Goal: Information Seeking & Learning: Learn about a topic

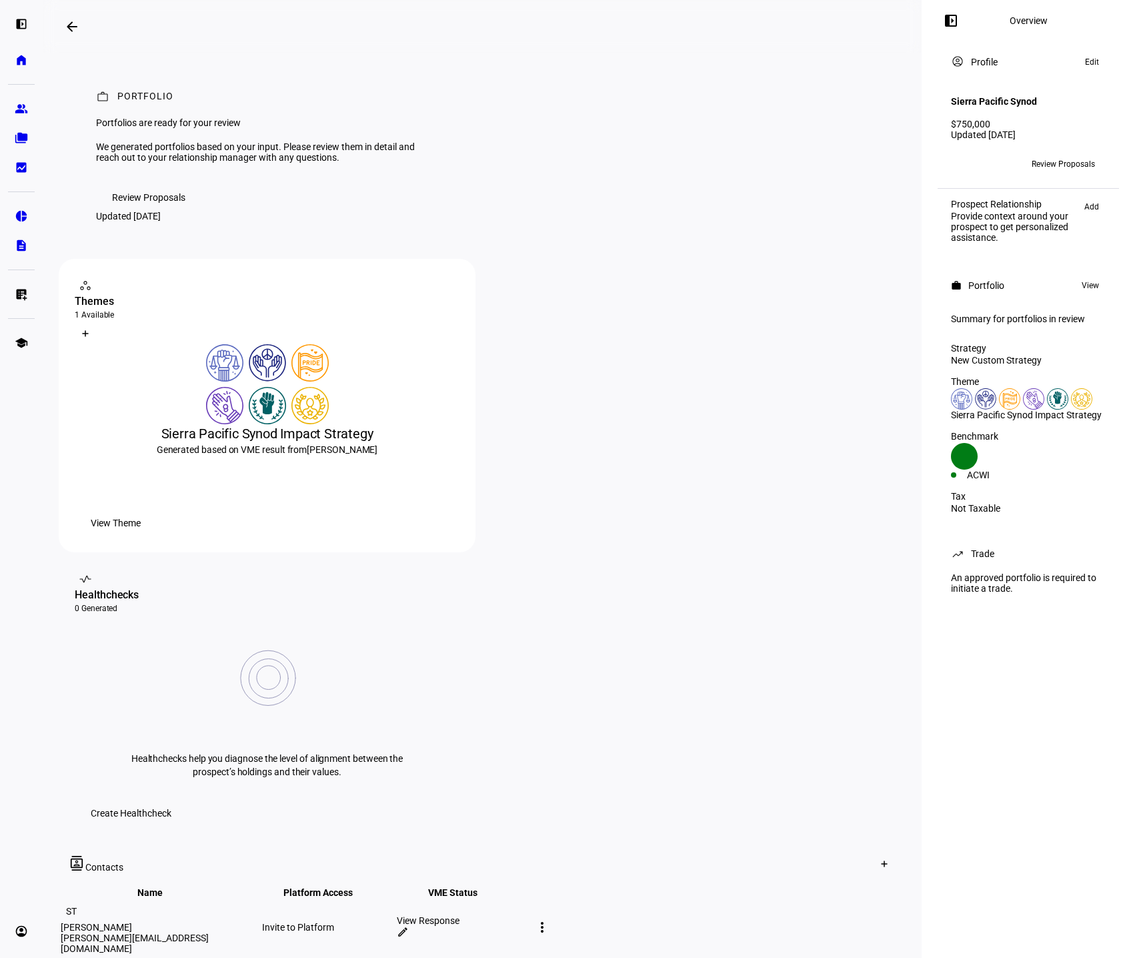
click at [1064, 757] on div "left_panel_open Overview account_circle Profile Edit Sierra Pacific Synod $750,…" at bounding box center [1028, 479] width 213 height 958
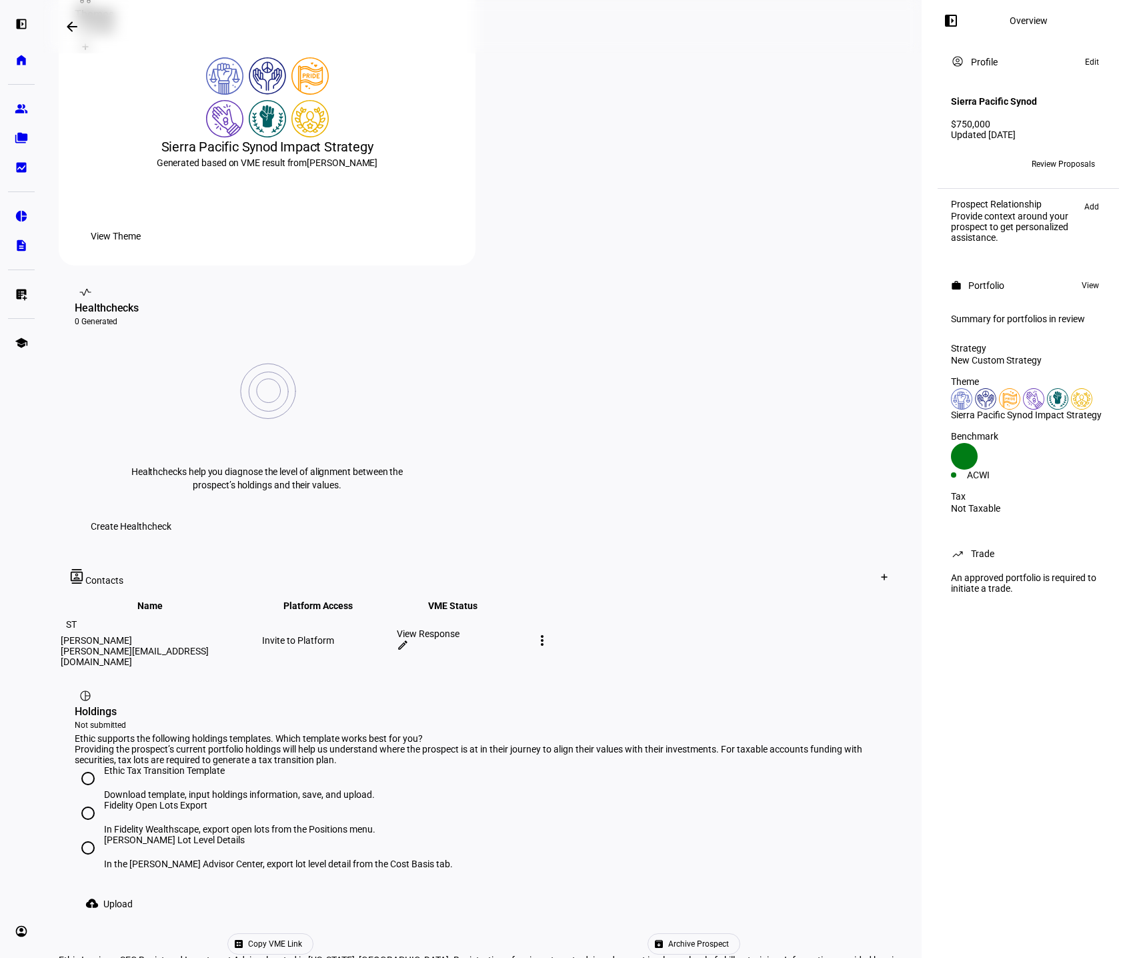
scroll to position [291, 0]
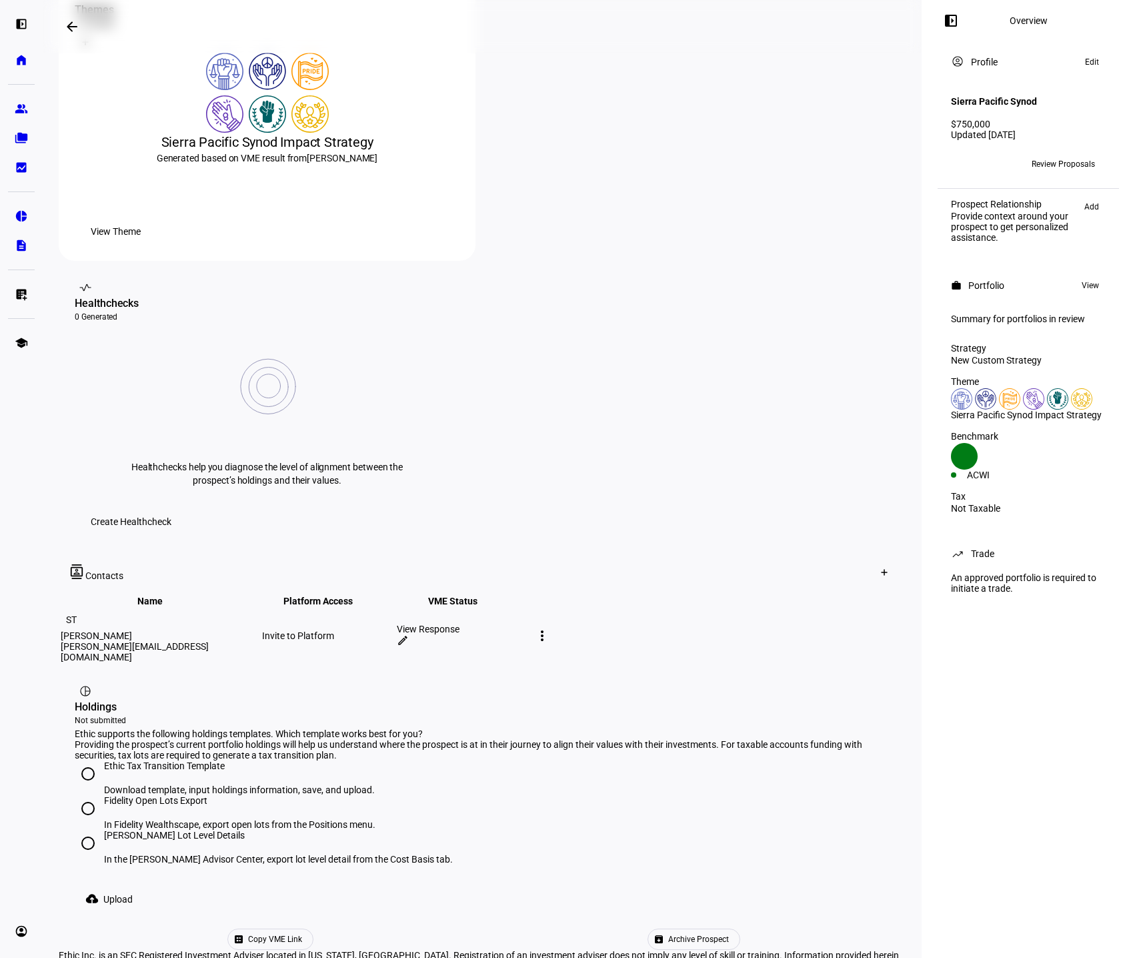
click at [204, 784] on div "Download template, input holdings information, save, and upload." at bounding box center [239, 789] width 271 height 11
click at [101, 760] on input "Ethic Tax Transition Template Download template, input holdings information, sa…" at bounding box center [88, 773] width 27 height 27
radio input "true"
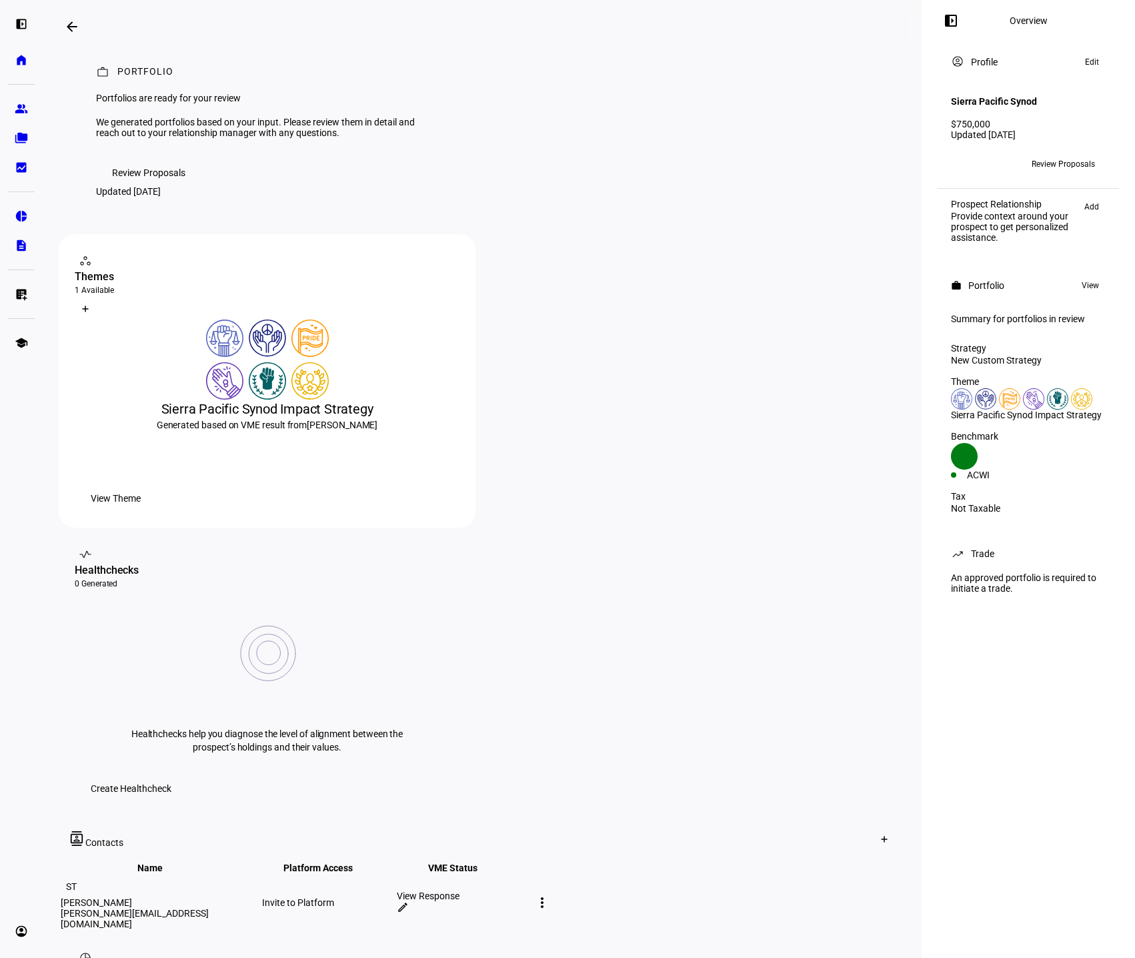
scroll to position [0, 0]
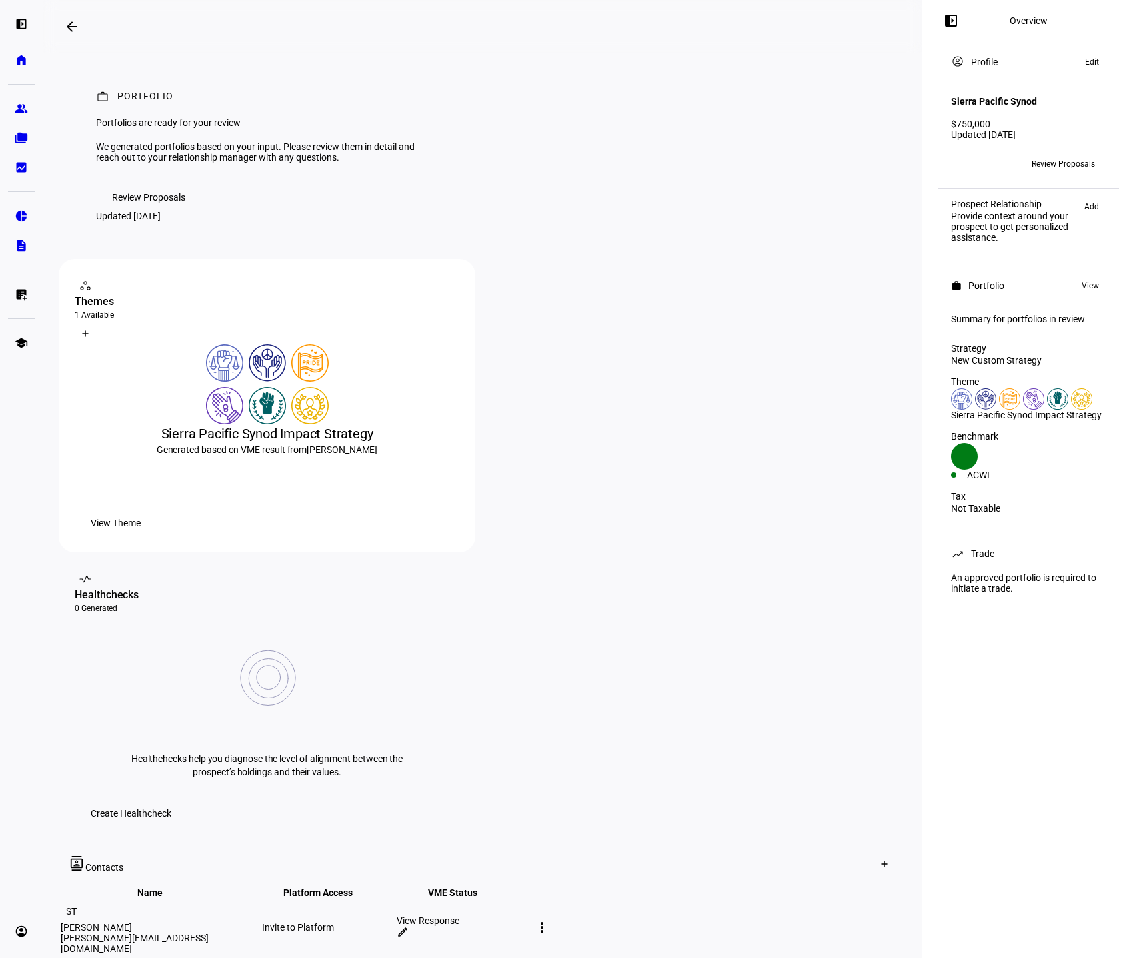
click at [123, 211] on span "Review Proposals" at bounding box center [148, 197] width 73 height 27
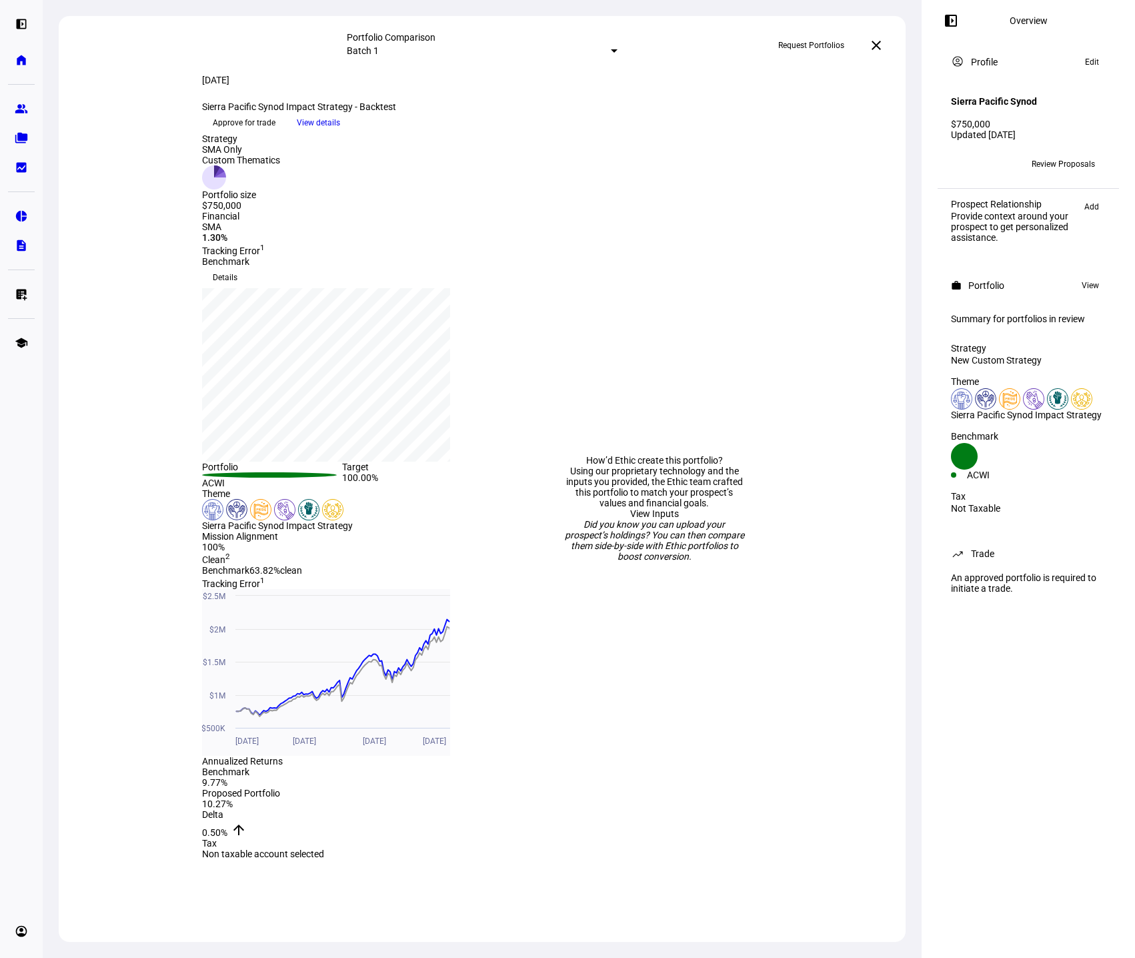
click at [340, 133] on span "View details" at bounding box center [318, 123] width 43 height 20
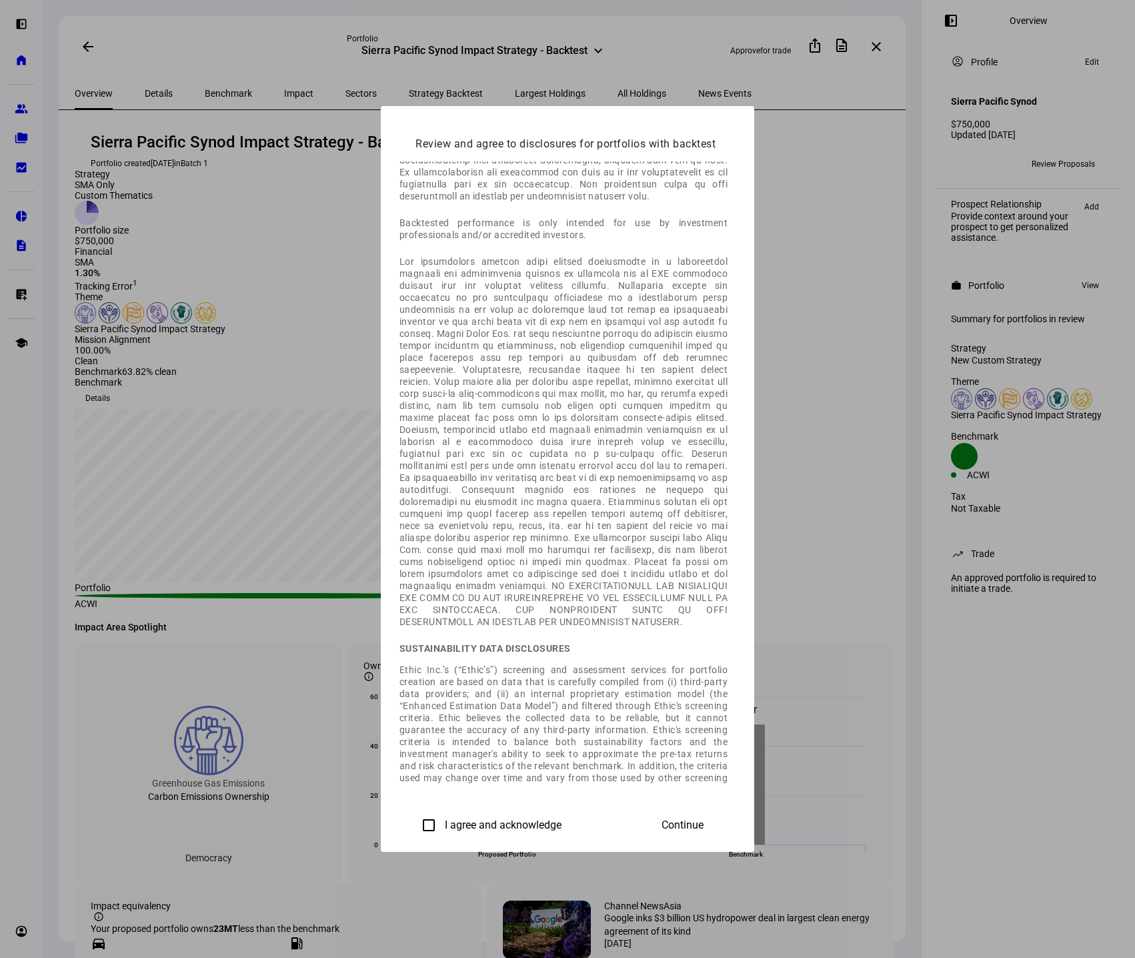
scroll to position [662, 0]
click at [416, 818] on input "I agree and acknowledge" at bounding box center [429, 825] width 27 height 27
checkbox input "true"
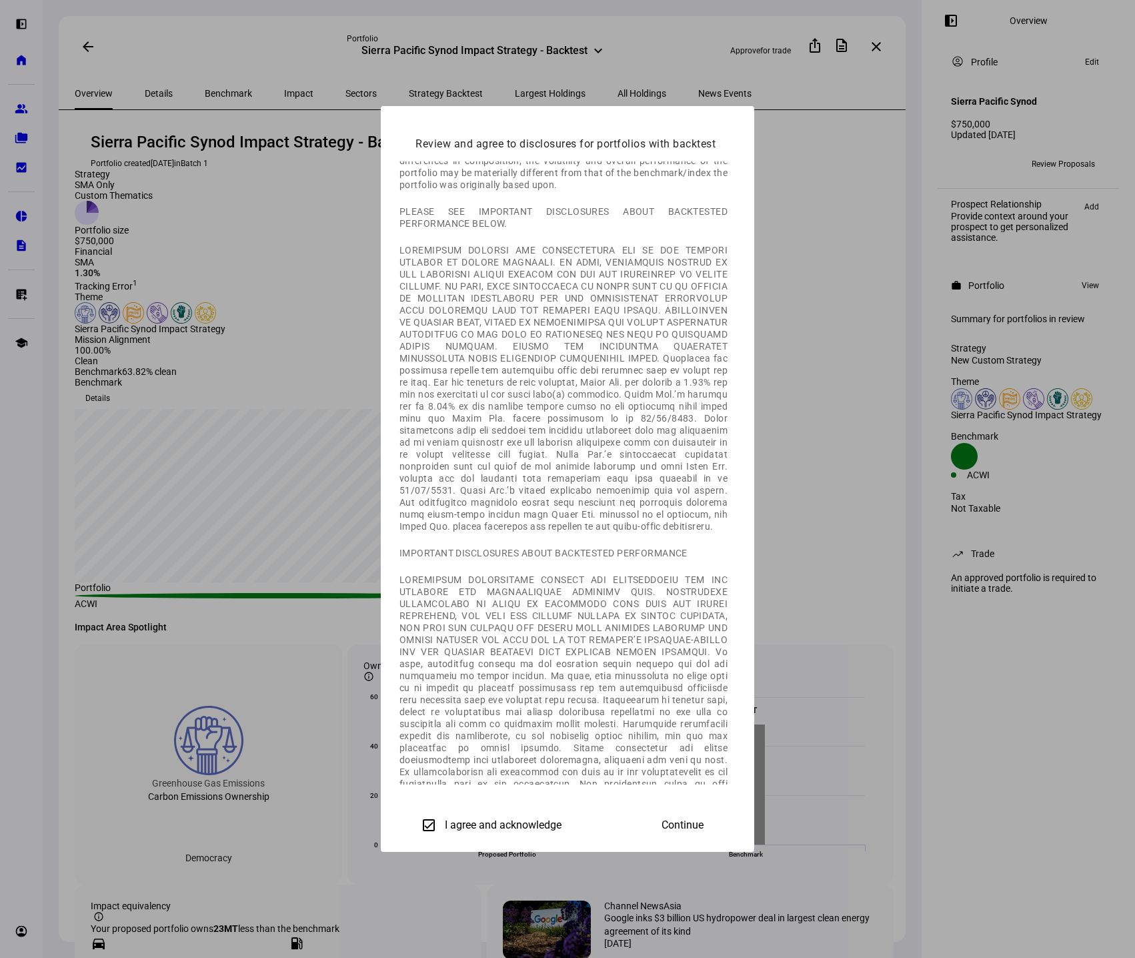
scroll to position [0, 0]
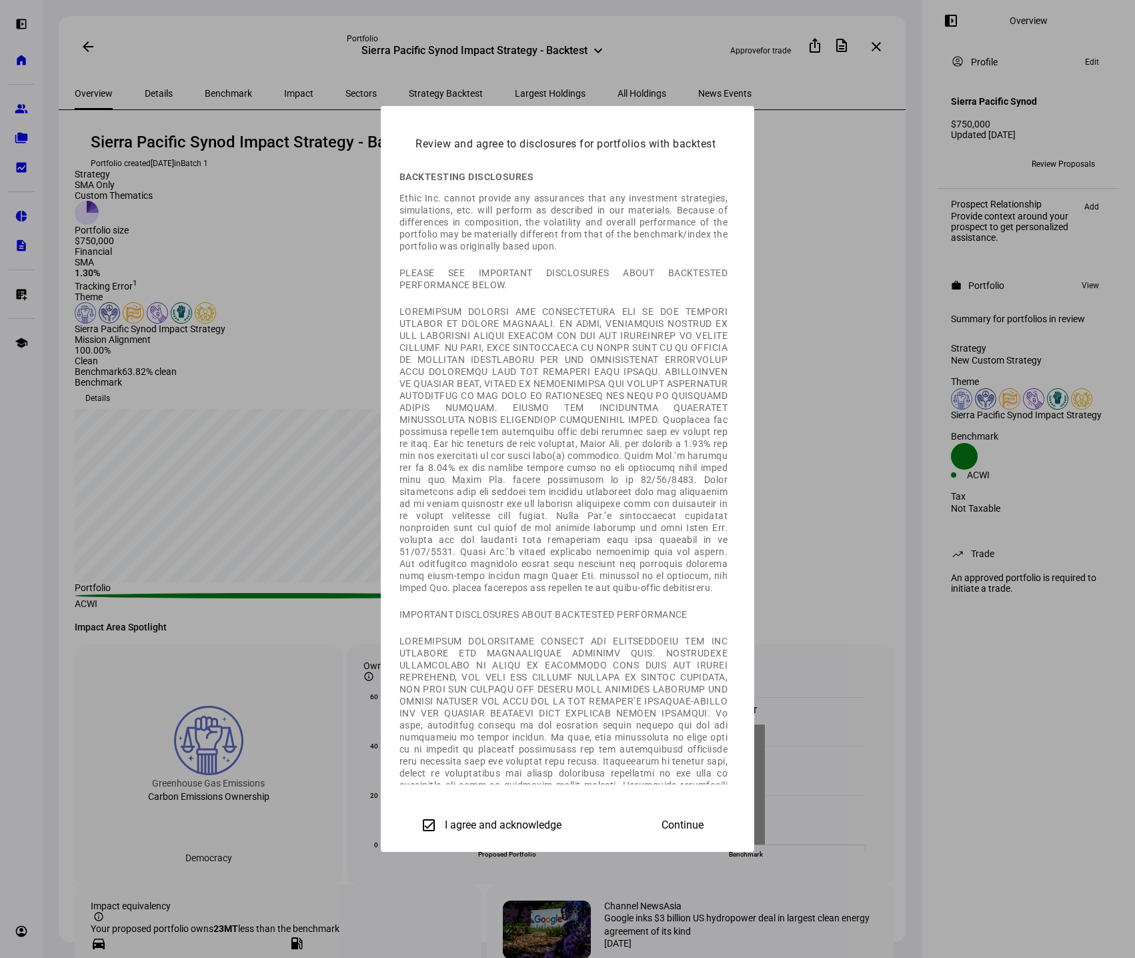
click at [704, 819] on span "Continue" at bounding box center [683, 825] width 42 height 12
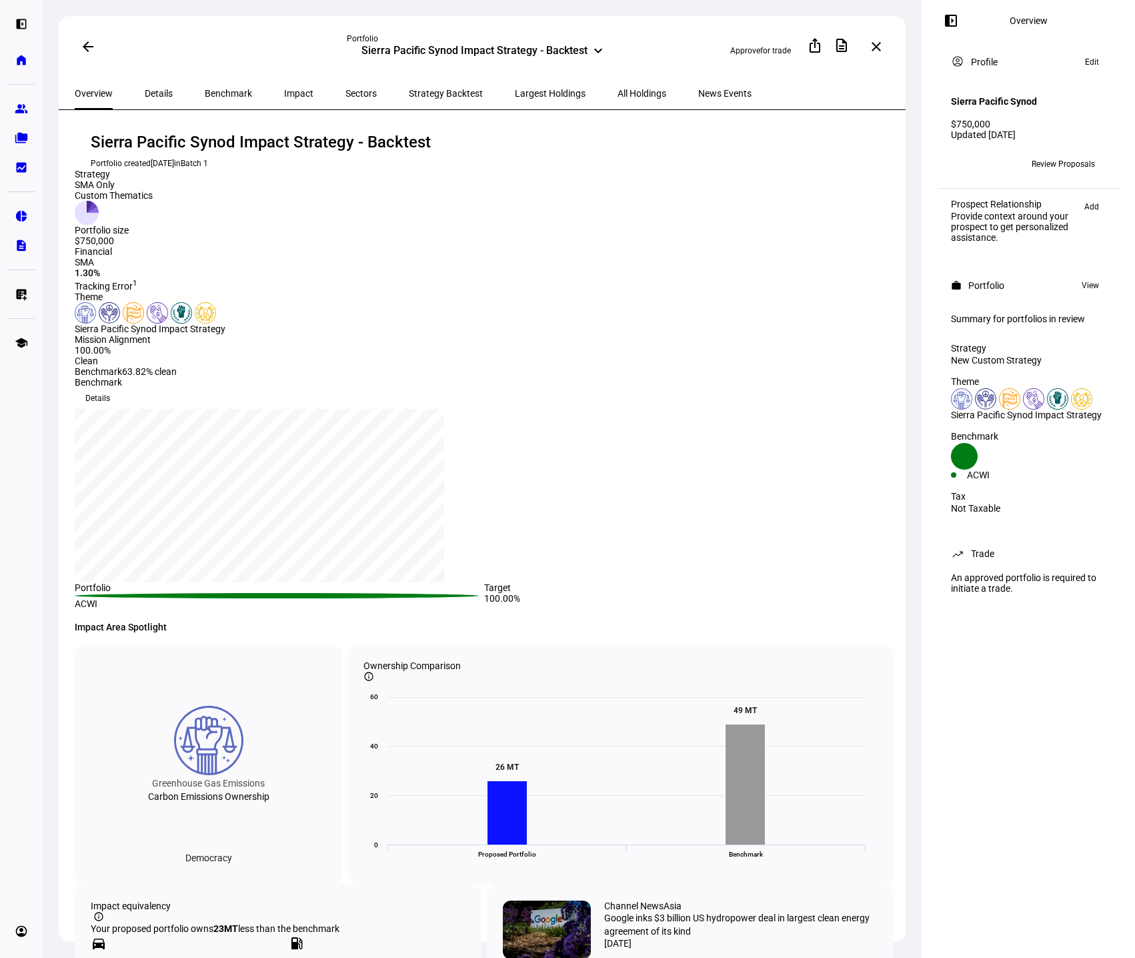
click at [155, 91] on span "Details" at bounding box center [159, 93] width 28 height 9
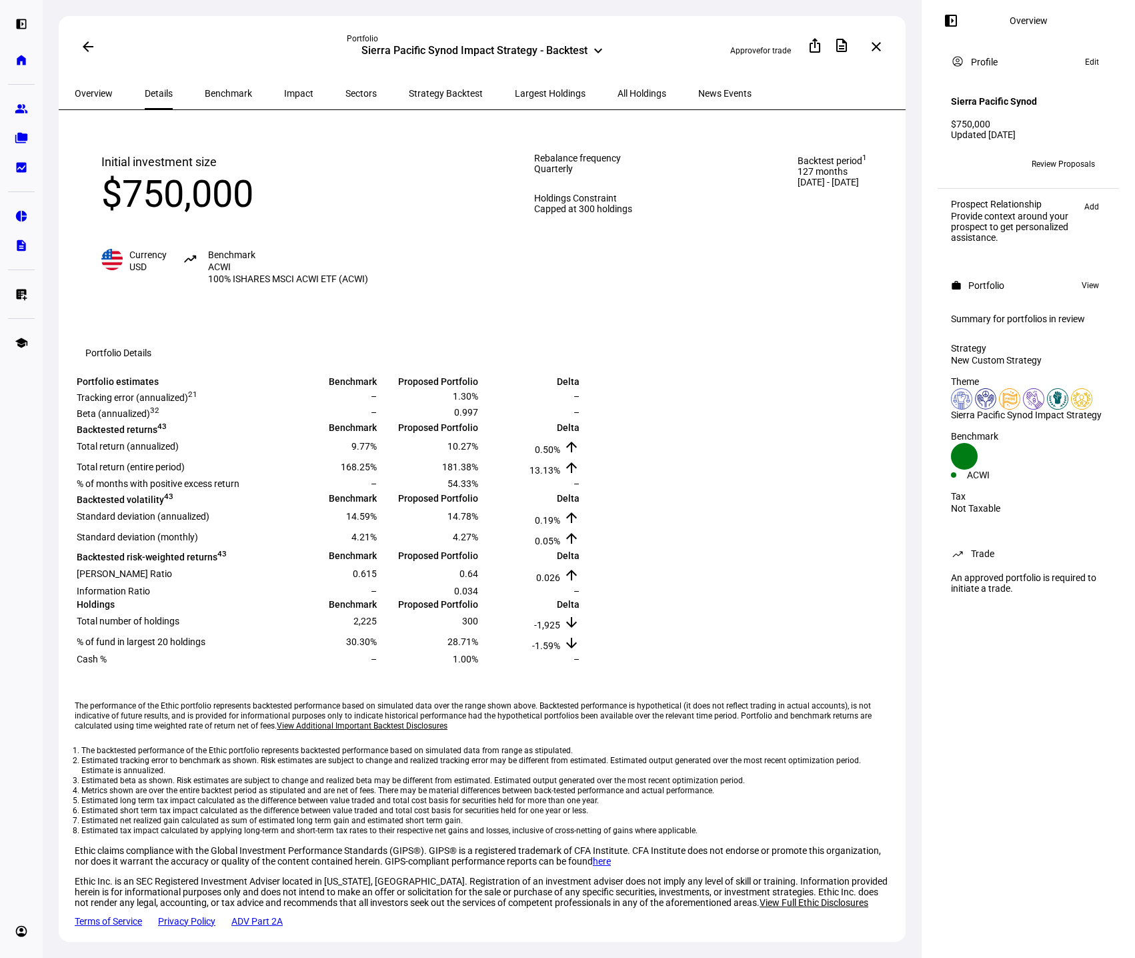
click at [159, 89] on span "Details" at bounding box center [159, 93] width 28 height 9
click at [211, 94] on span "Benchmark" at bounding box center [228, 93] width 47 height 9
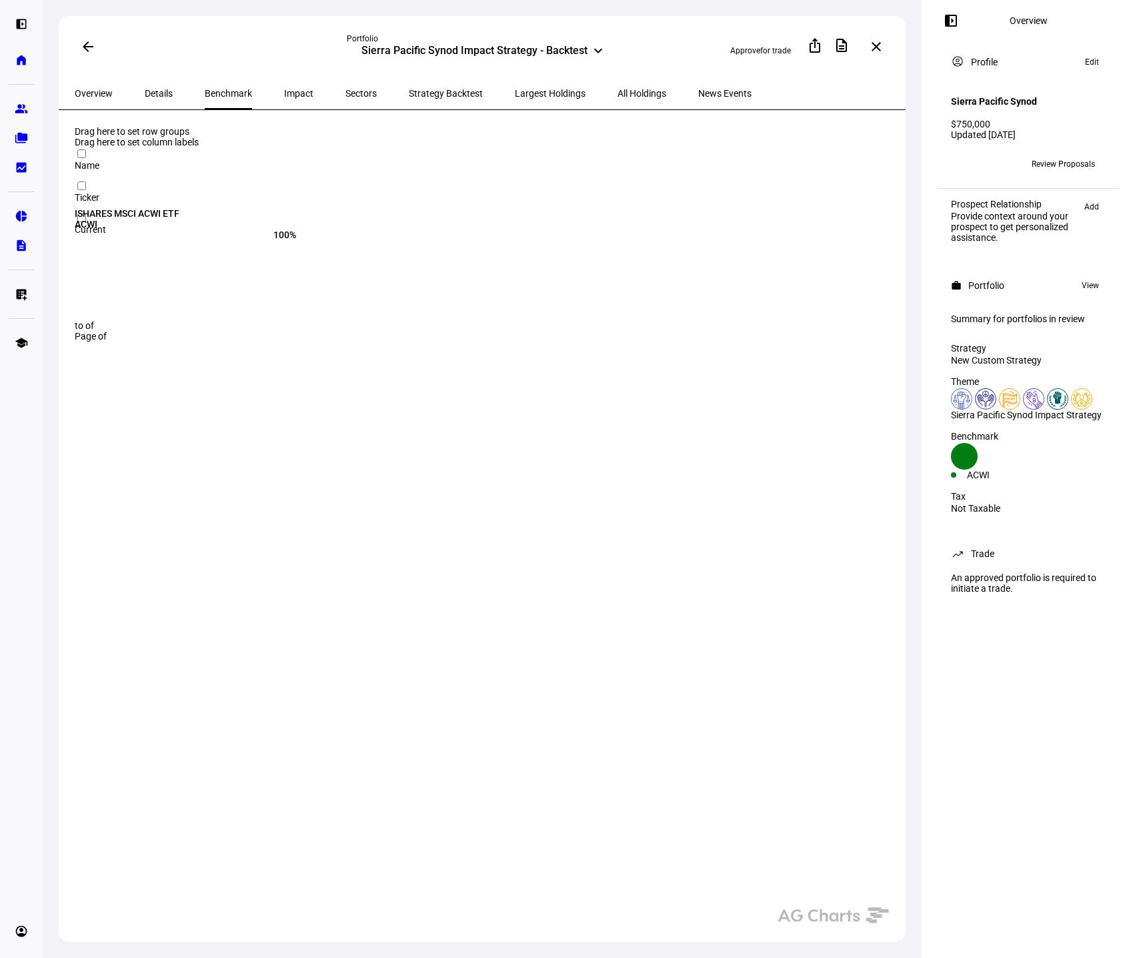
click at [284, 93] on span "Impact" at bounding box center [298, 93] width 29 height 9
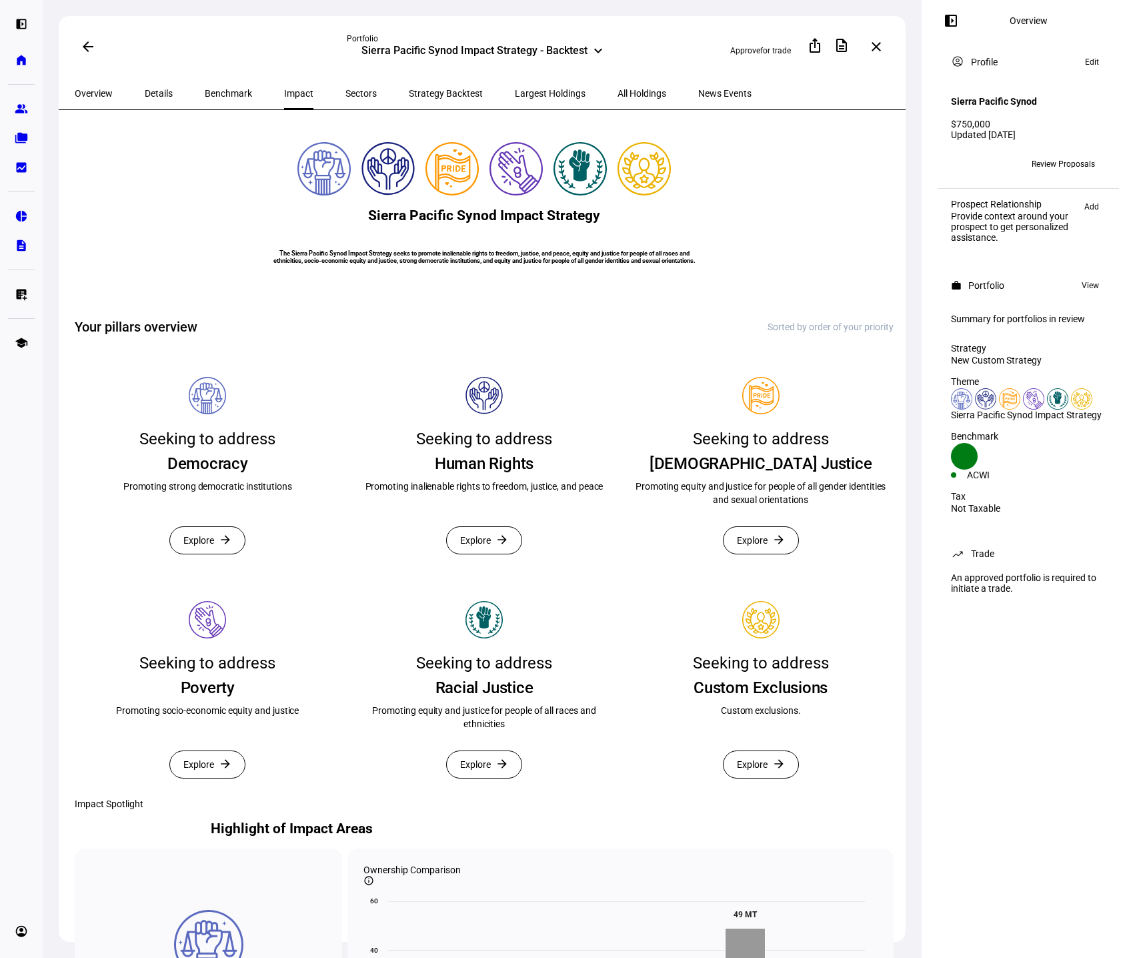
click at [345, 84] on span "Sectors" at bounding box center [360, 93] width 31 height 32
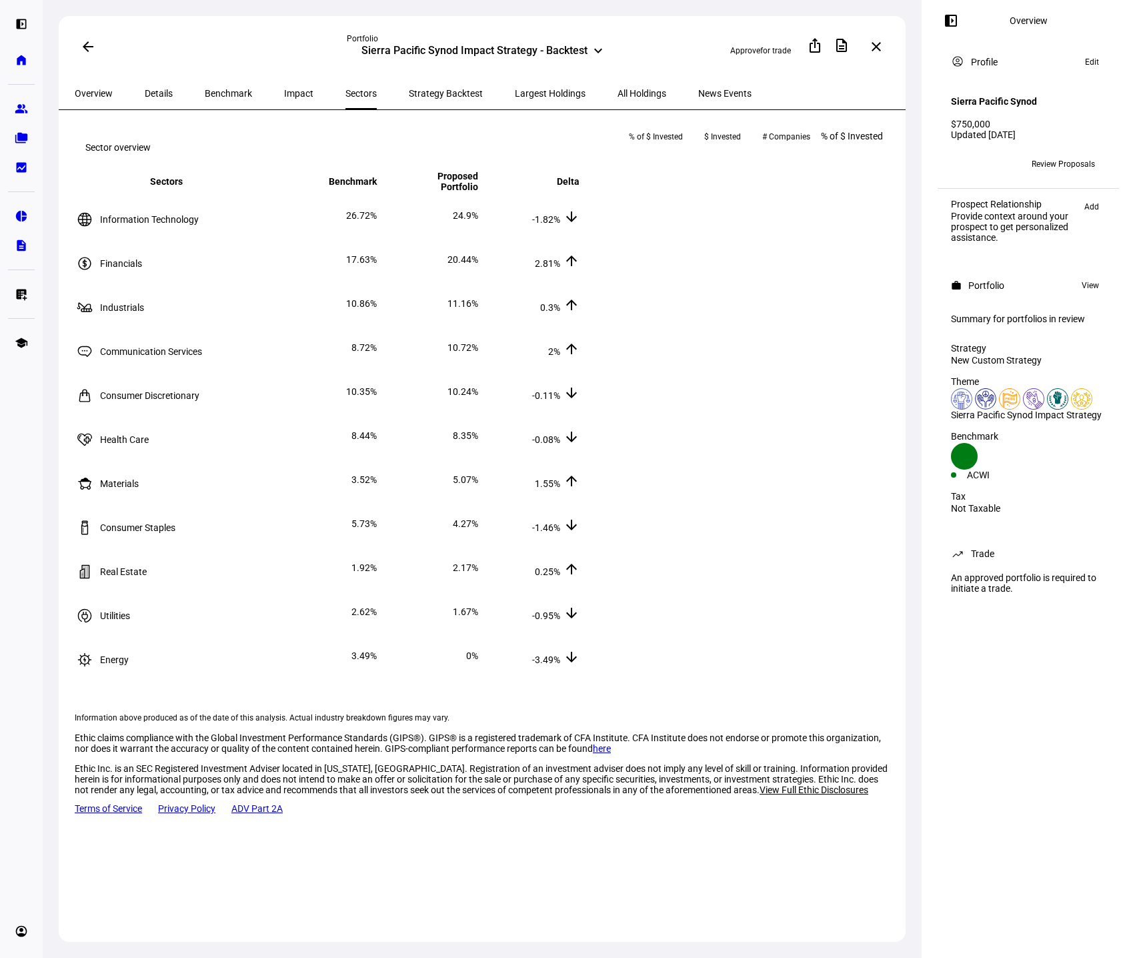
click at [409, 85] on span "Strategy Backtest" at bounding box center [446, 93] width 74 height 32
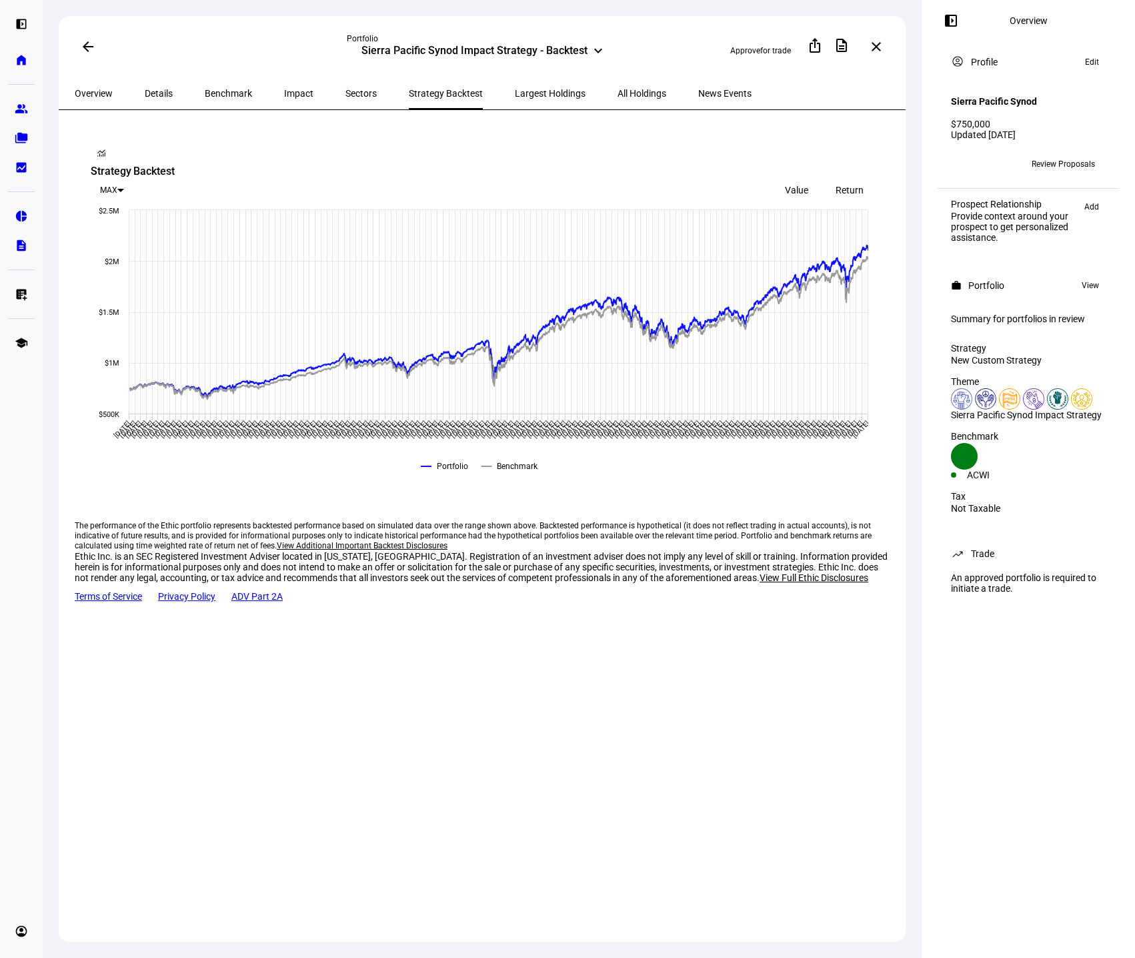
click at [515, 85] on span "Largest Holdings" at bounding box center [550, 93] width 71 height 32
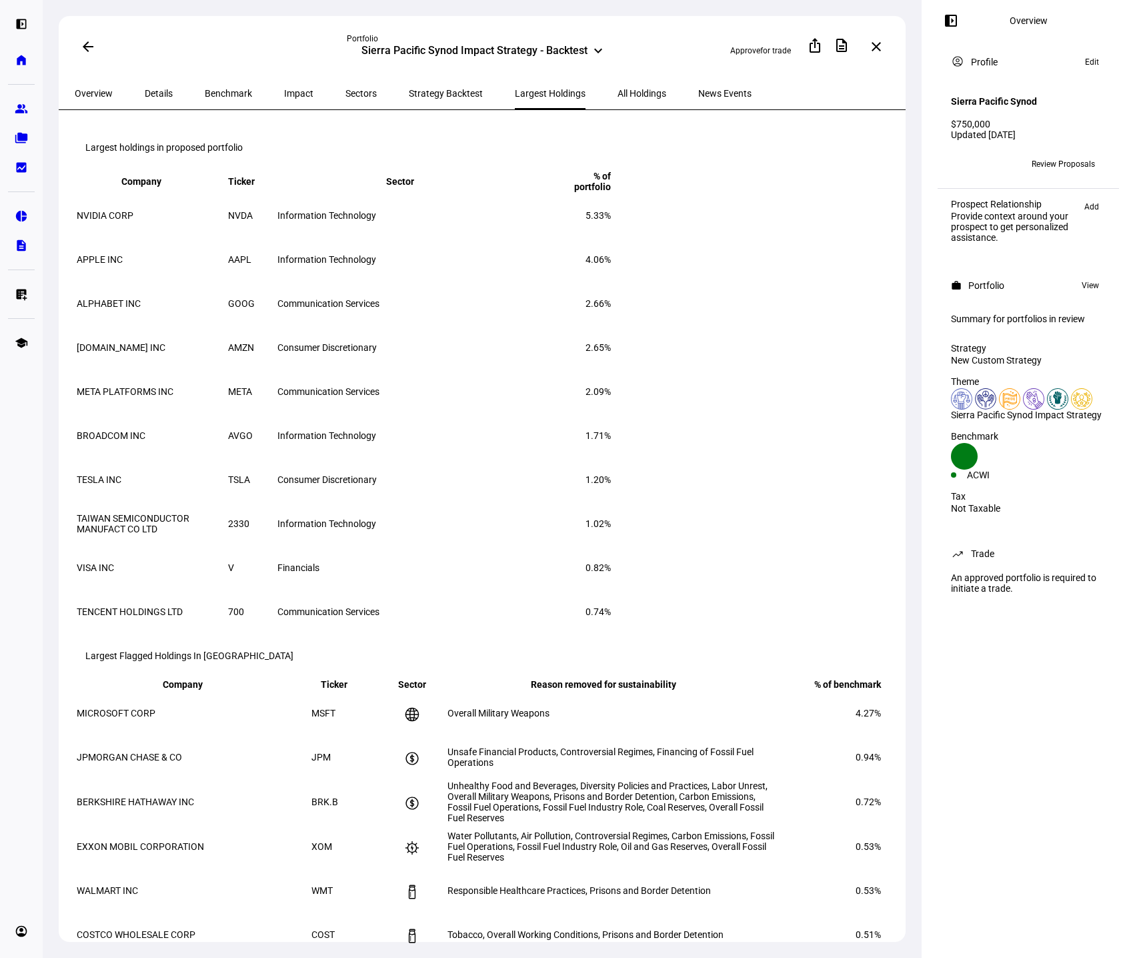
click at [618, 93] on span "All Holdings" at bounding box center [642, 93] width 49 height 9
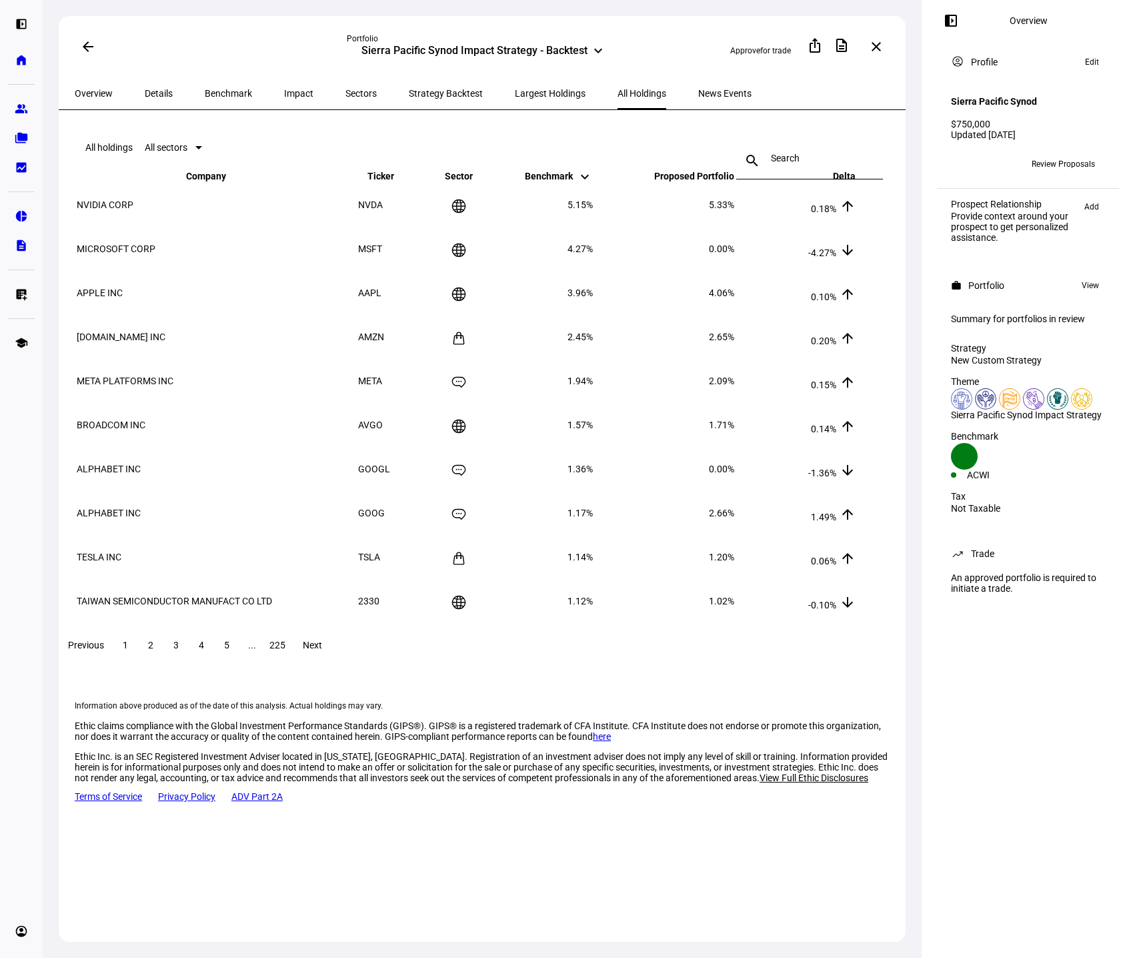
click at [698, 95] on span "News Events" at bounding box center [724, 93] width 53 height 9
click at [157, 89] on span "Details" at bounding box center [159, 93] width 28 height 9
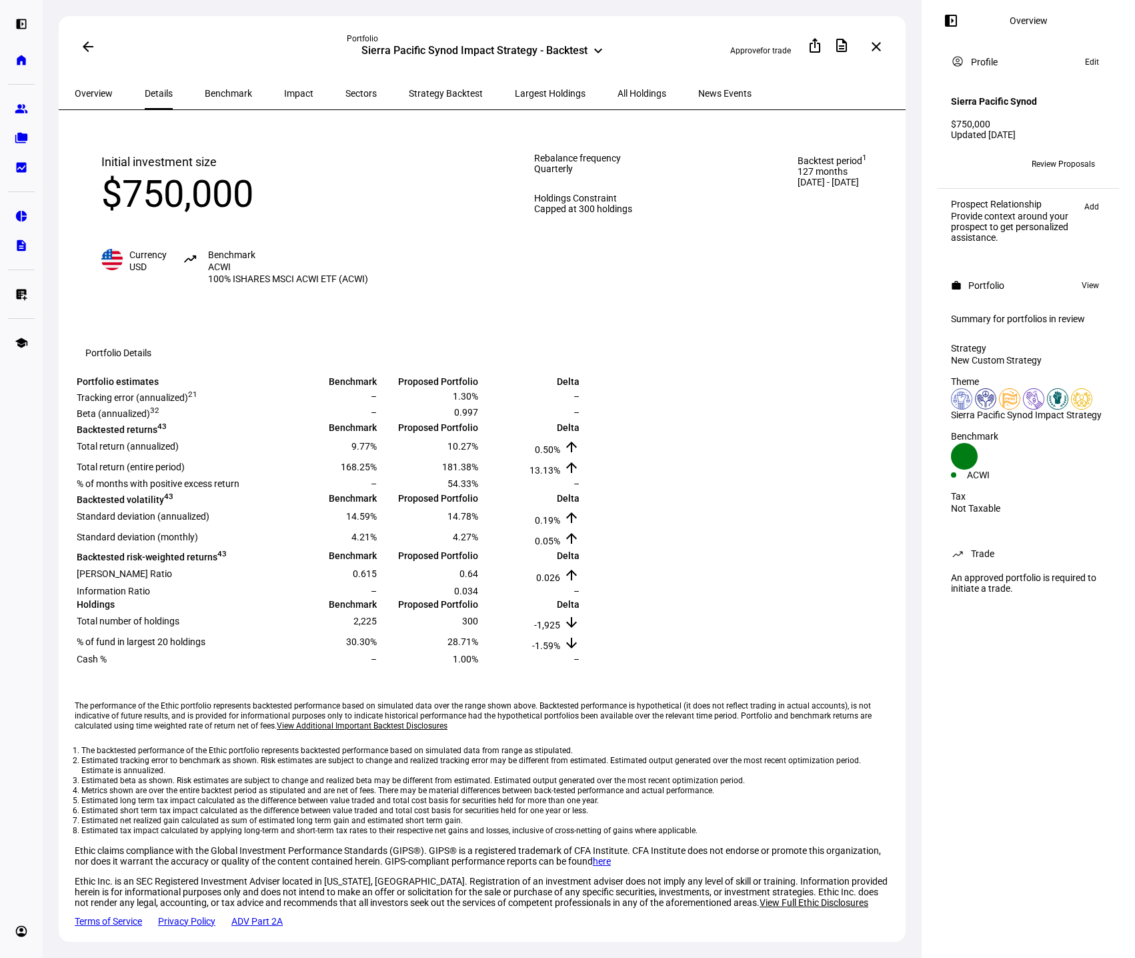
click at [87, 91] on span "Overview" at bounding box center [94, 93] width 38 height 9
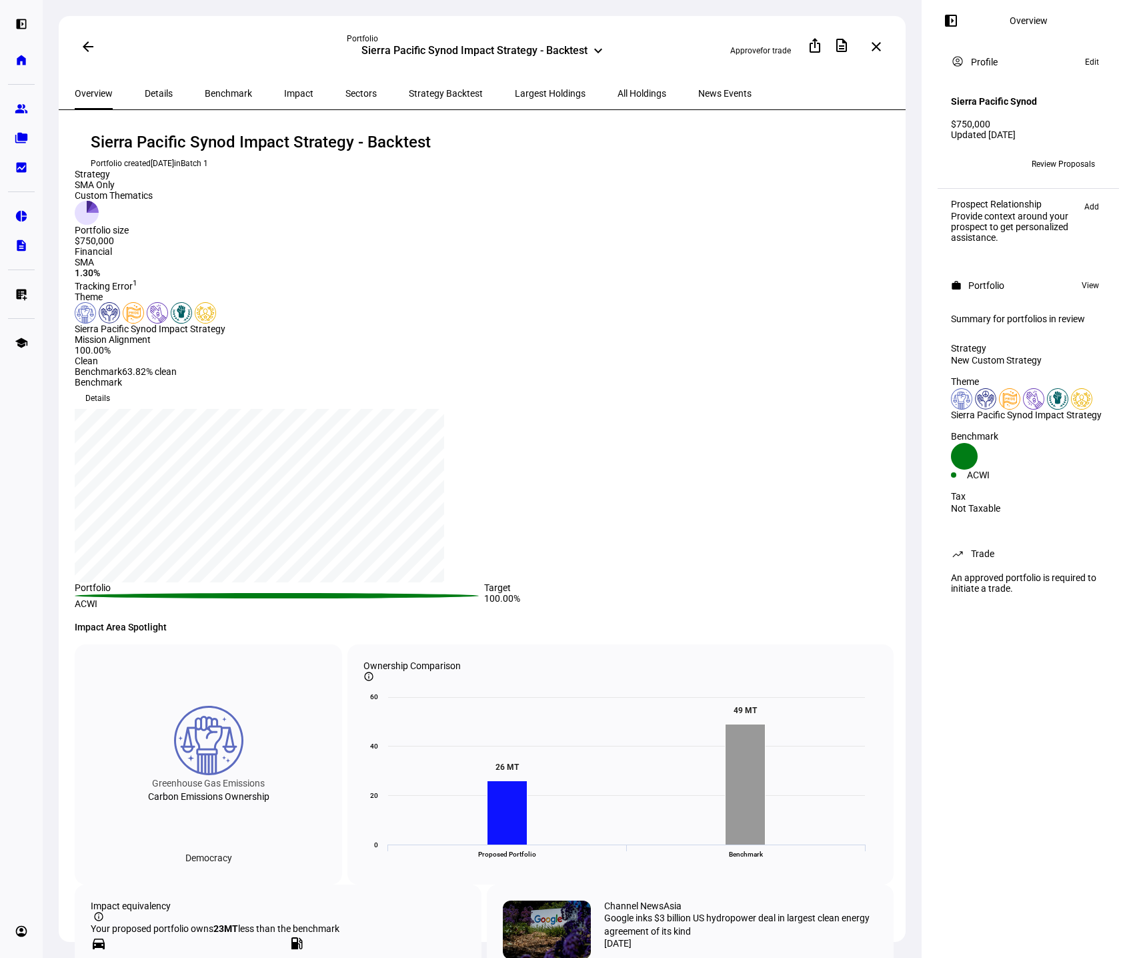
click at [89, 45] on mat-icon "arrow_back" at bounding box center [88, 47] width 16 height 16
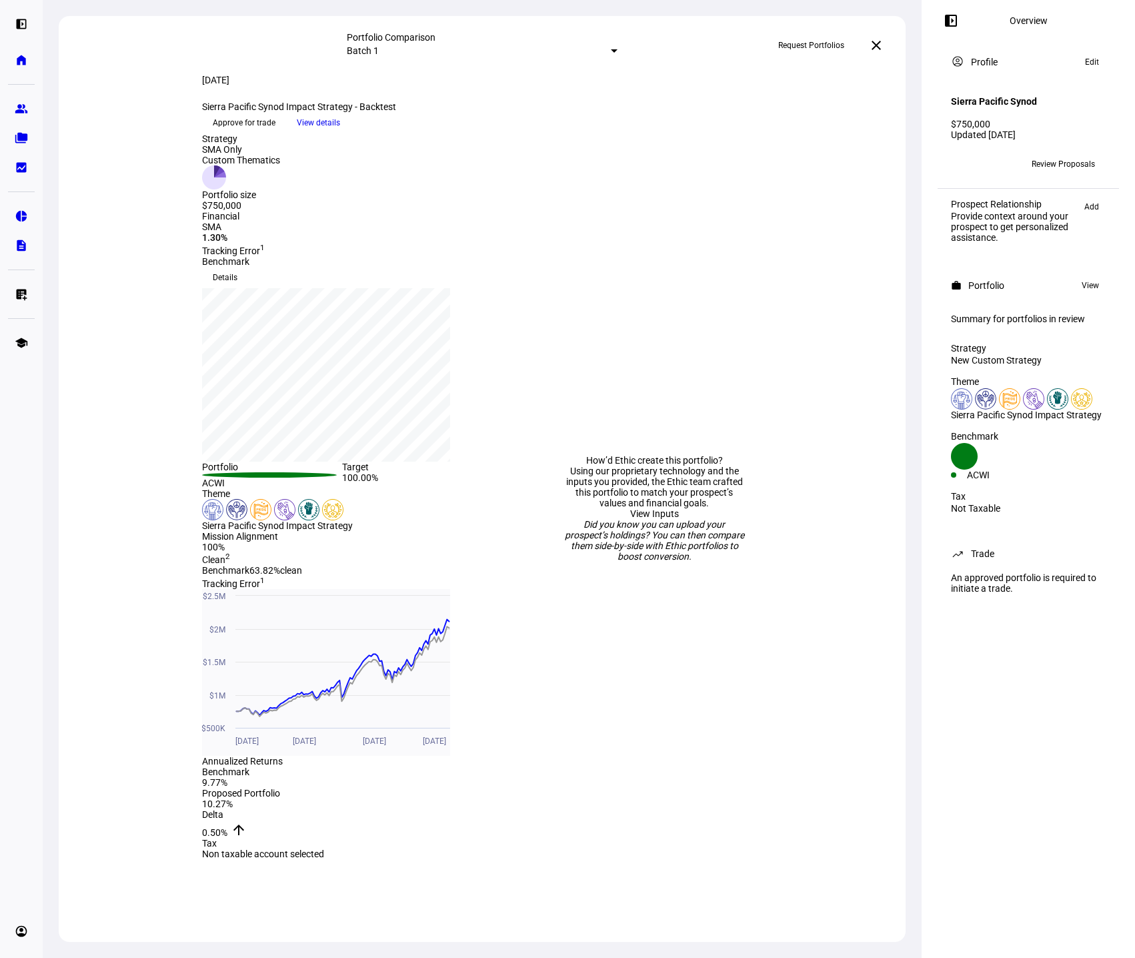
click at [875, 37] on span at bounding box center [876, 45] width 32 height 32
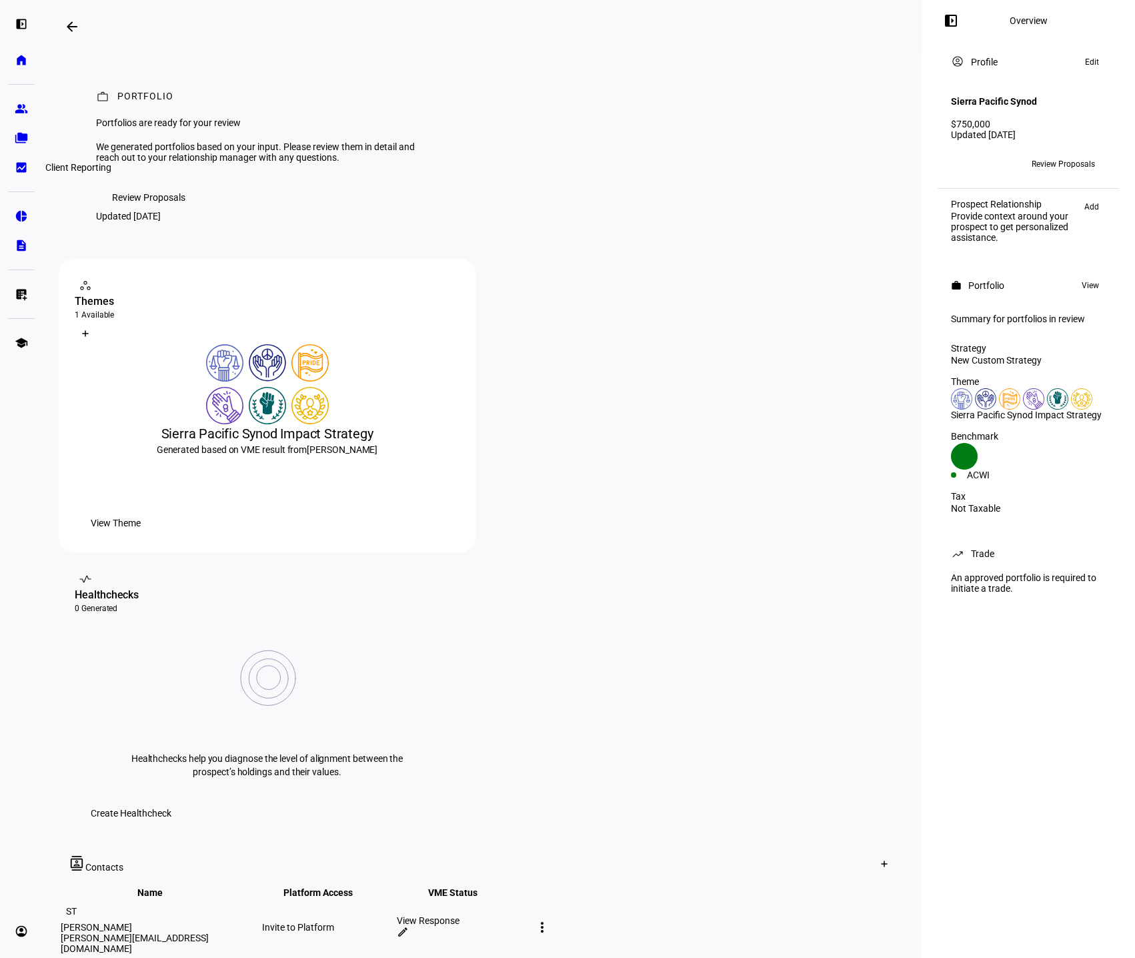
click at [20, 161] on eth-mat-symbol "bid_landscape" at bounding box center [21, 167] width 13 height 13
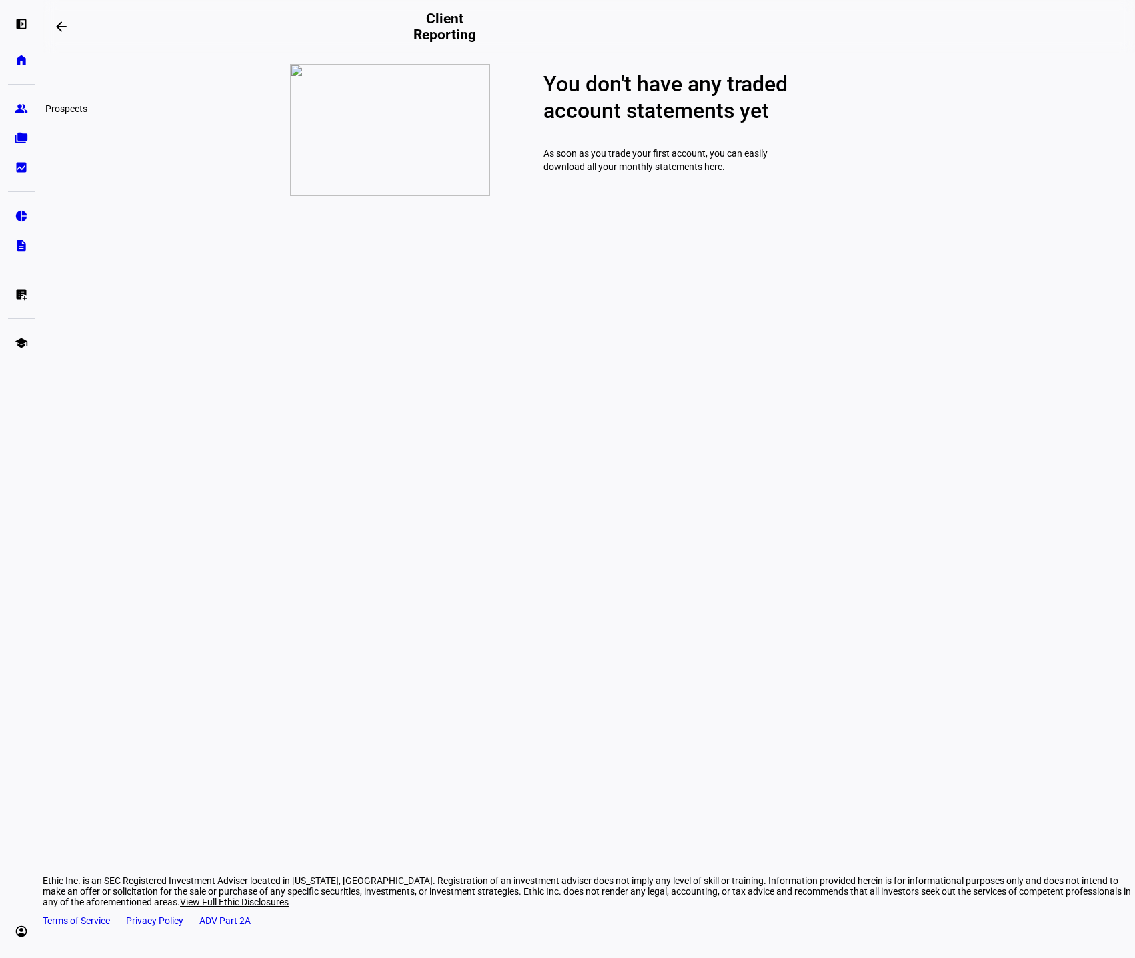
click at [23, 112] on eth-mat-symbol "group" at bounding box center [21, 108] width 13 height 13
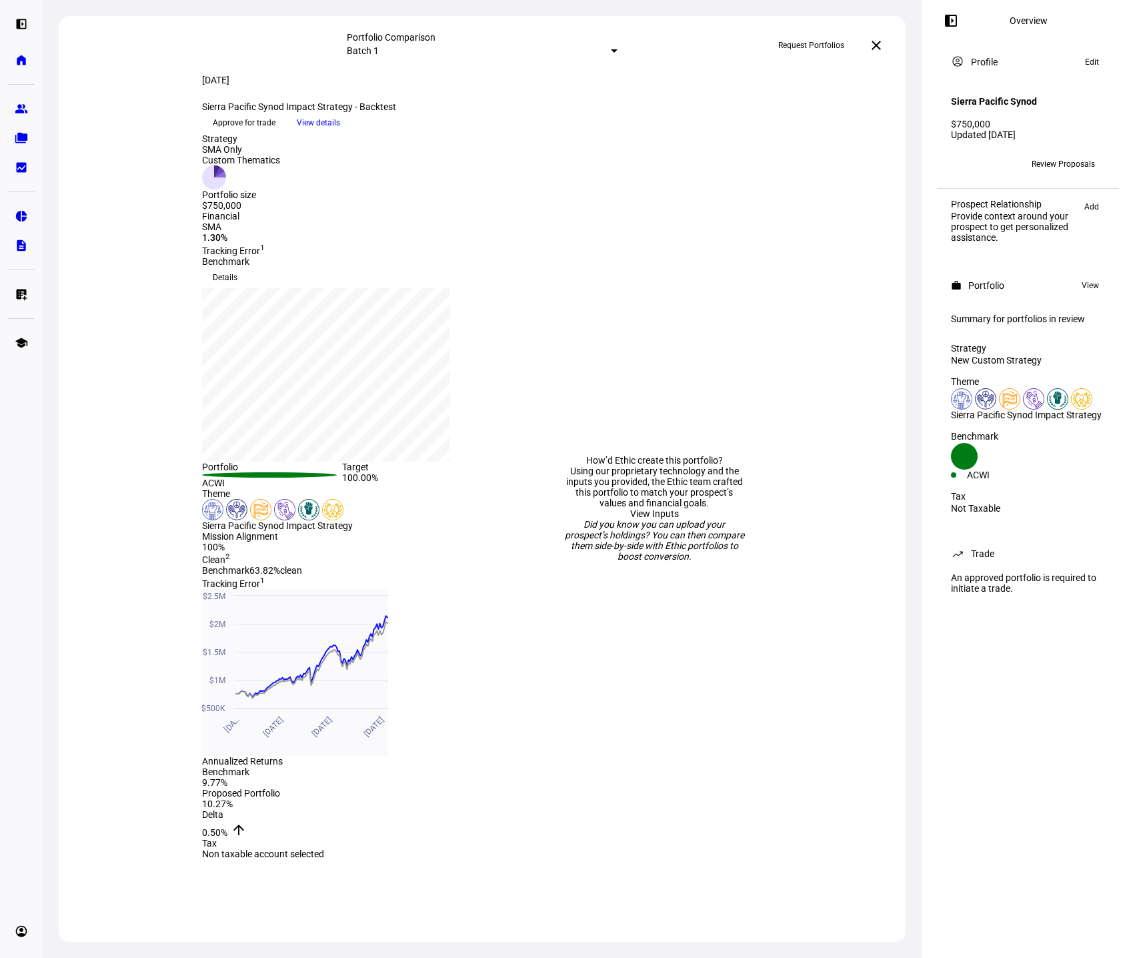
click at [934, 626] on div "left_panel_open Overview account_circle Profile Edit Sierra Pacific Synod $750,…" at bounding box center [1028, 479] width 213 height 958
click at [611, 53] on div at bounding box center [614, 50] width 7 height 3
click at [615, 122] on div "Custom compare across batches" at bounding box center [584, 111] width 233 height 21
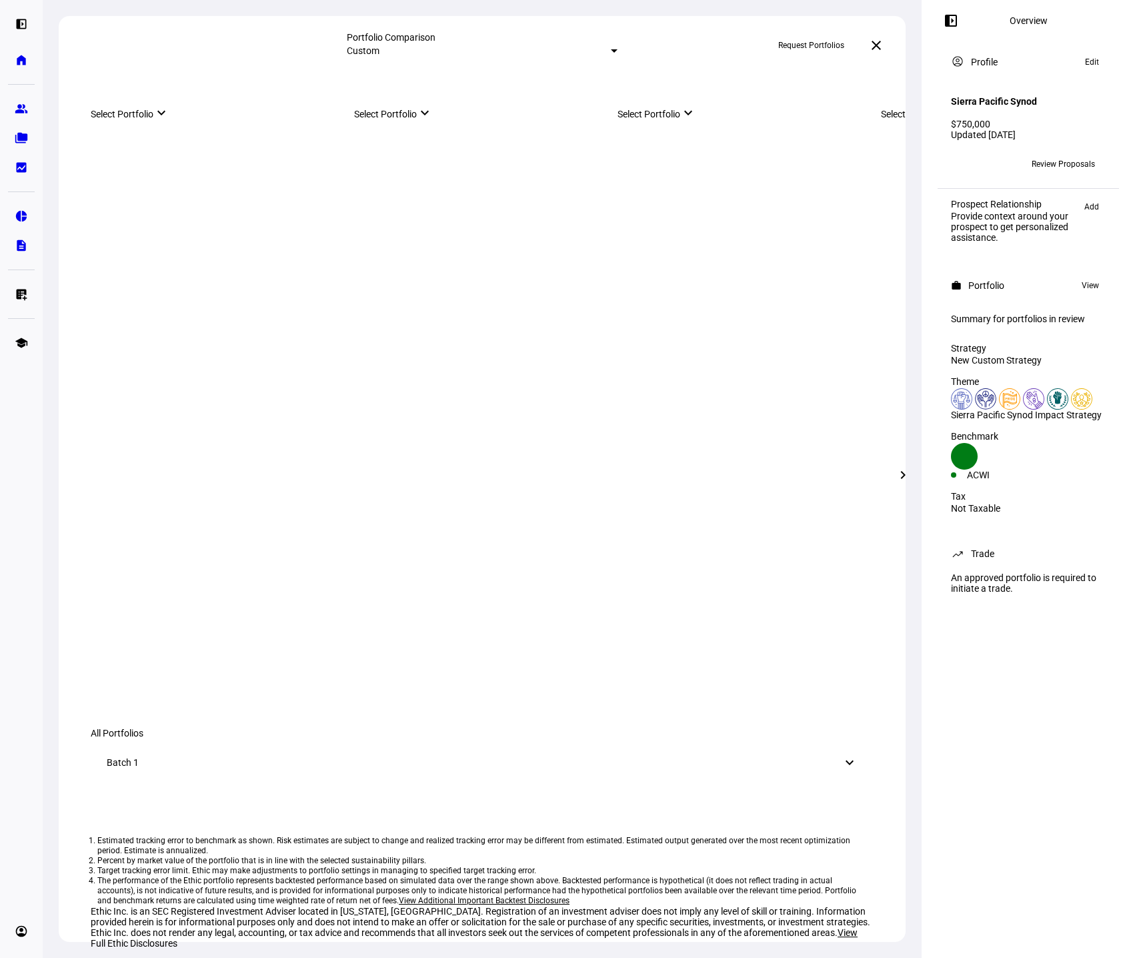
click at [379, 47] on mat-select-trigger "Custom" at bounding box center [363, 50] width 33 height 11
click at [488, 79] on div "Batch 1" at bounding box center [583, 74] width 233 height 11
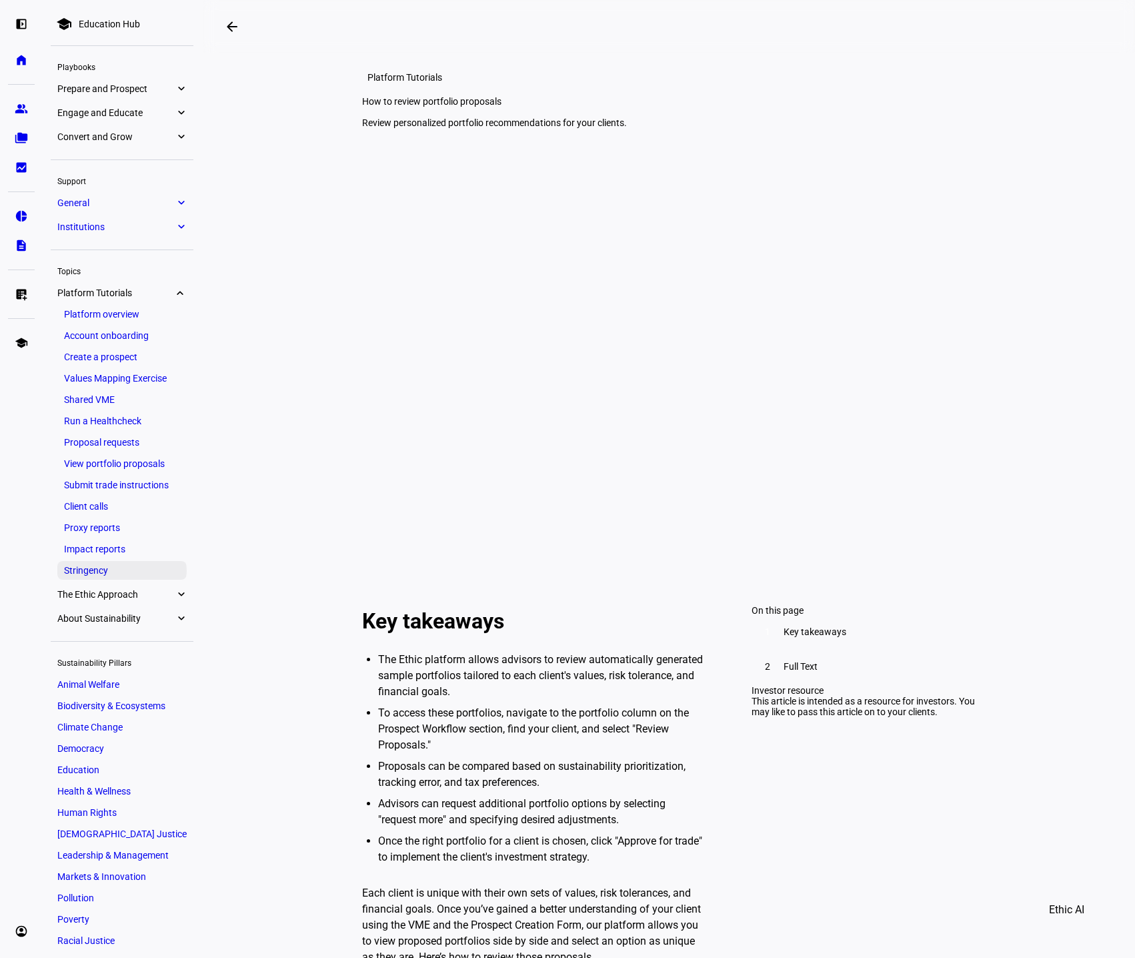
click at [86, 573] on link "Stringency" at bounding box center [121, 570] width 129 height 19
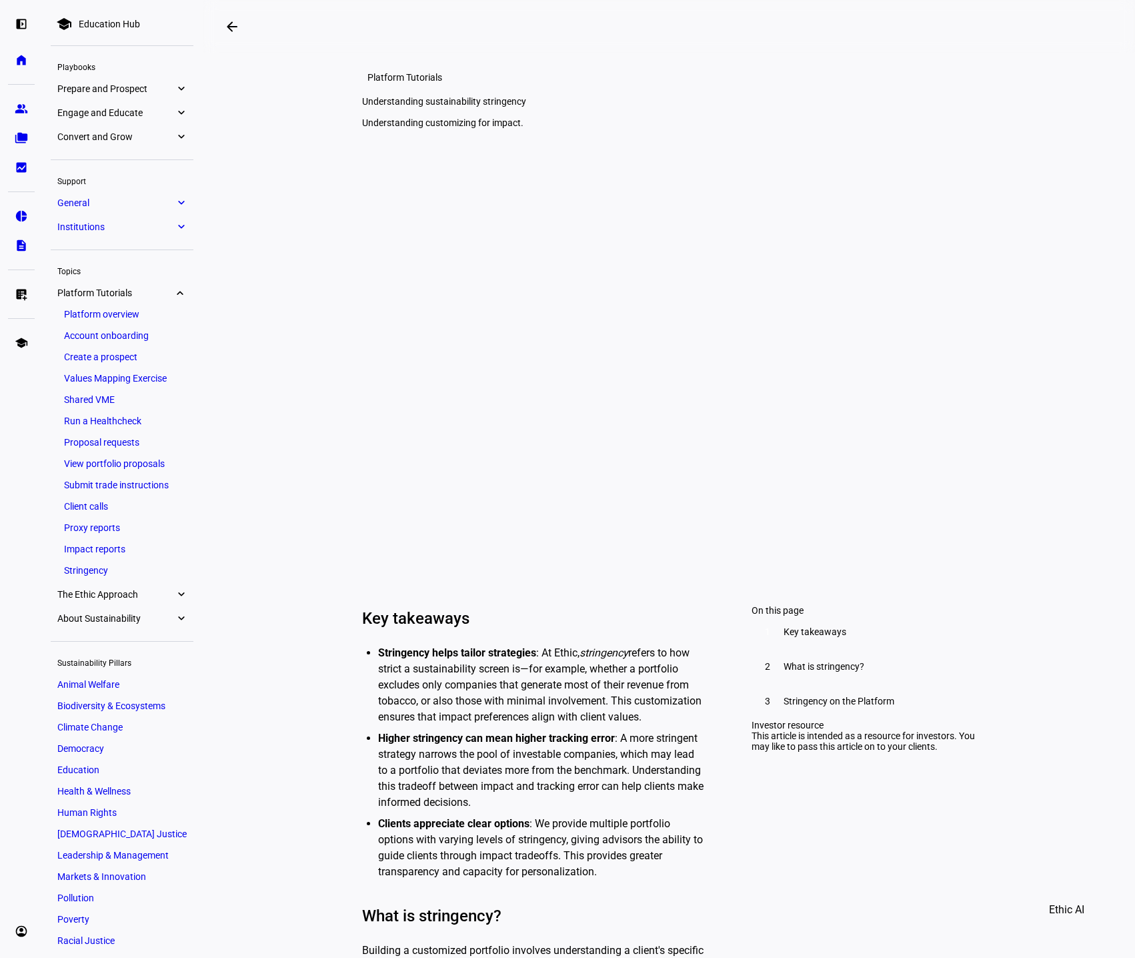
click at [169, 593] on span "The Ethic Approach" at bounding box center [115, 594] width 117 height 11
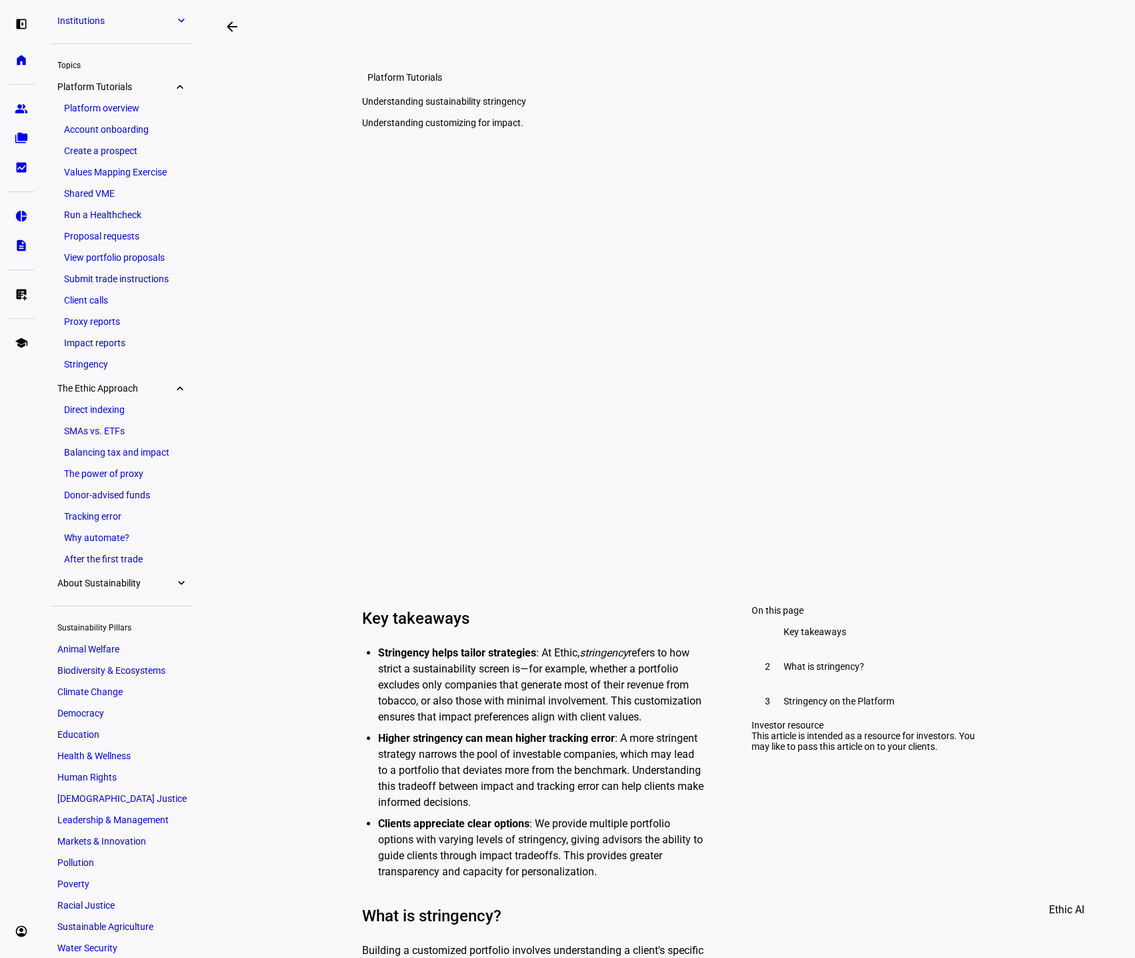
scroll to position [240, 0]
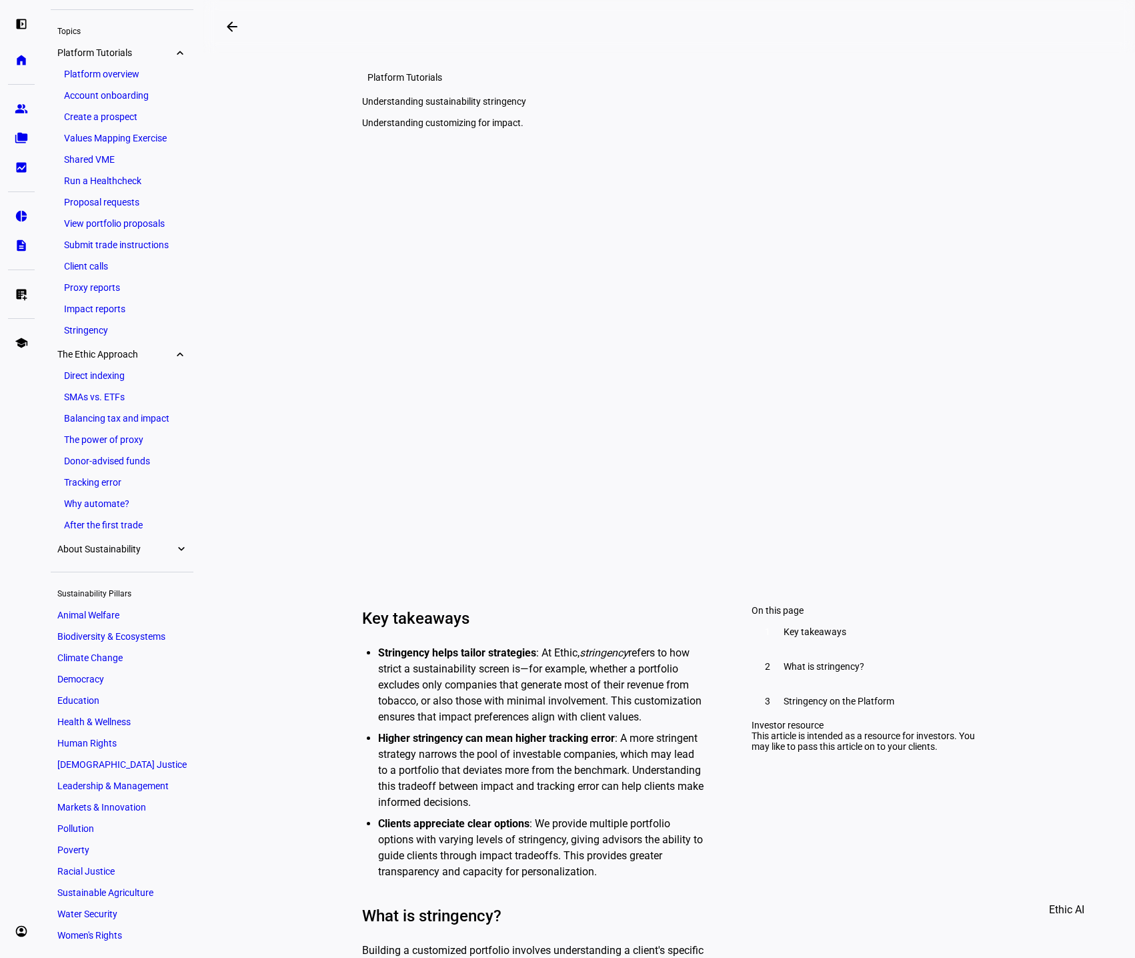
click at [169, 546] on span "About Sustainability" at bounding box center [115, 549] width 117 height 11
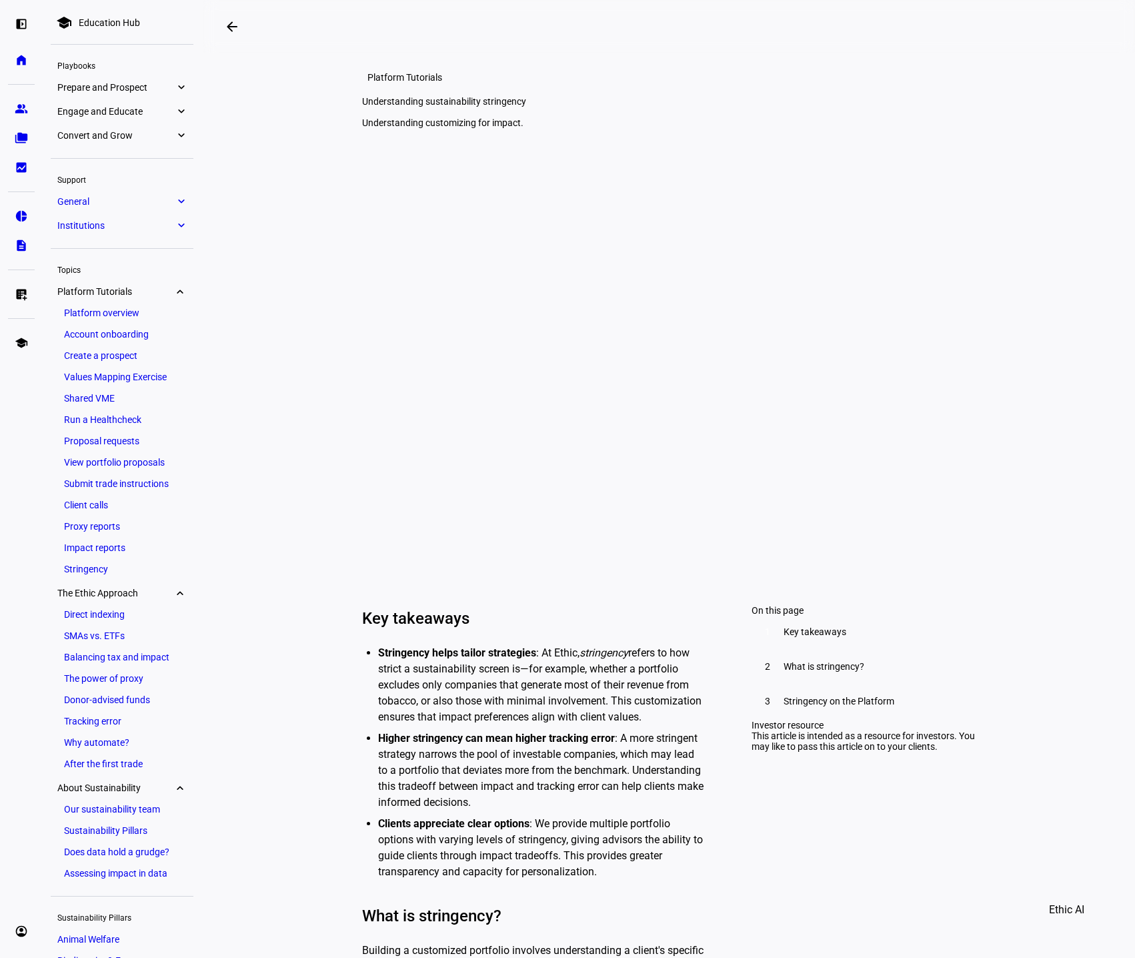
scroll to position [0, 0]
